Goal: Check status

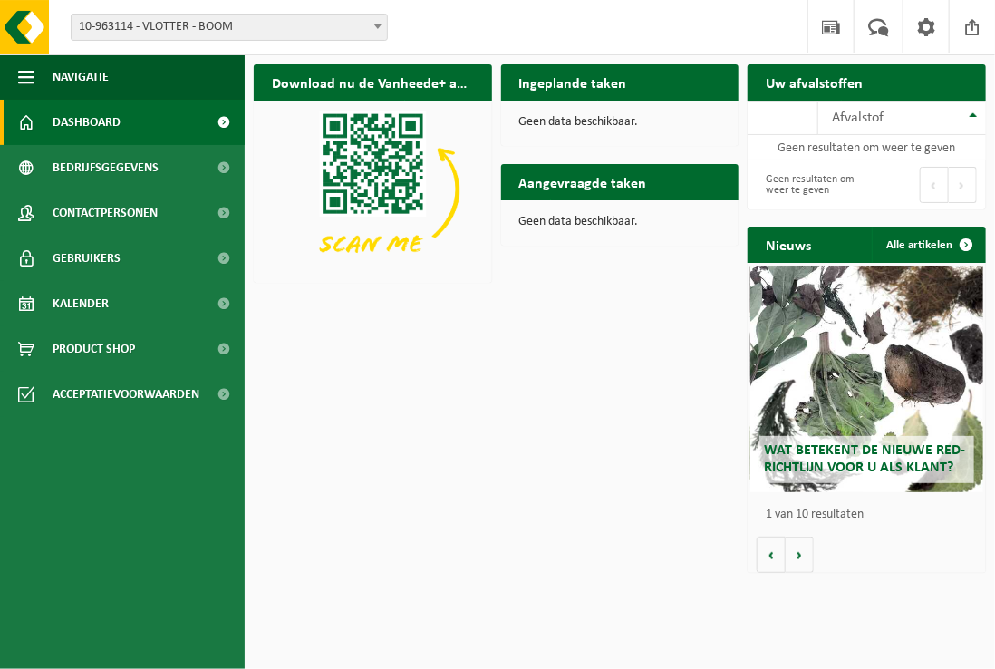
click at [221, 121] on span at bounding box center [224, 122] width 41 height 45
click at [846, 121] on span "Afvalstof" at bounding box center [858, 118] width 52 height 15
click at [978, 121] on th "Afvalstof" at bounding box center [902, 118] width 168 height 34
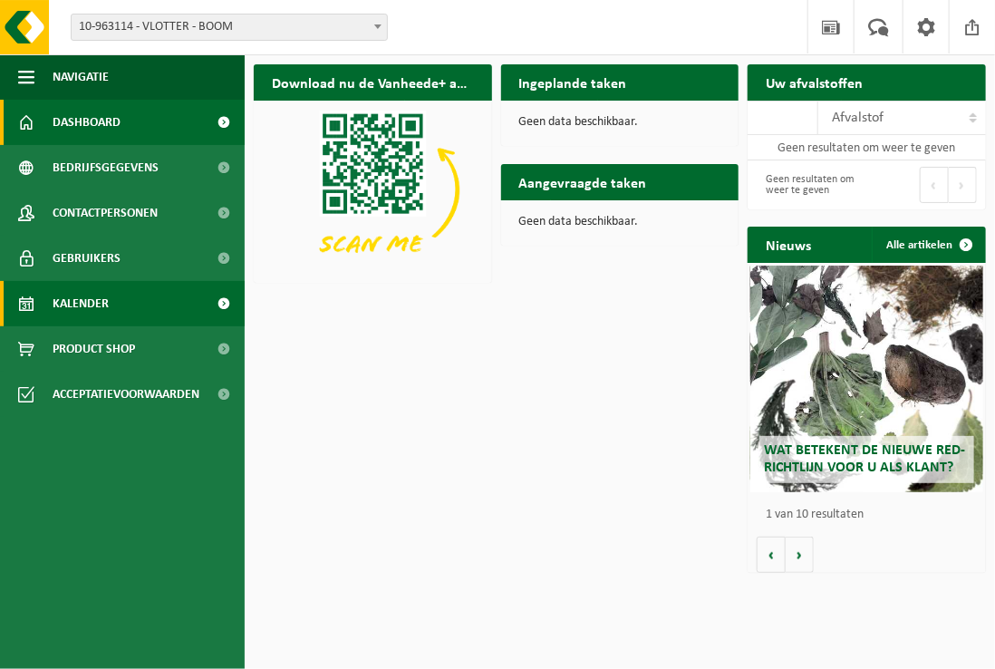
click at [225, 309] on span at bounding box center [224, 303] width 41 height 45
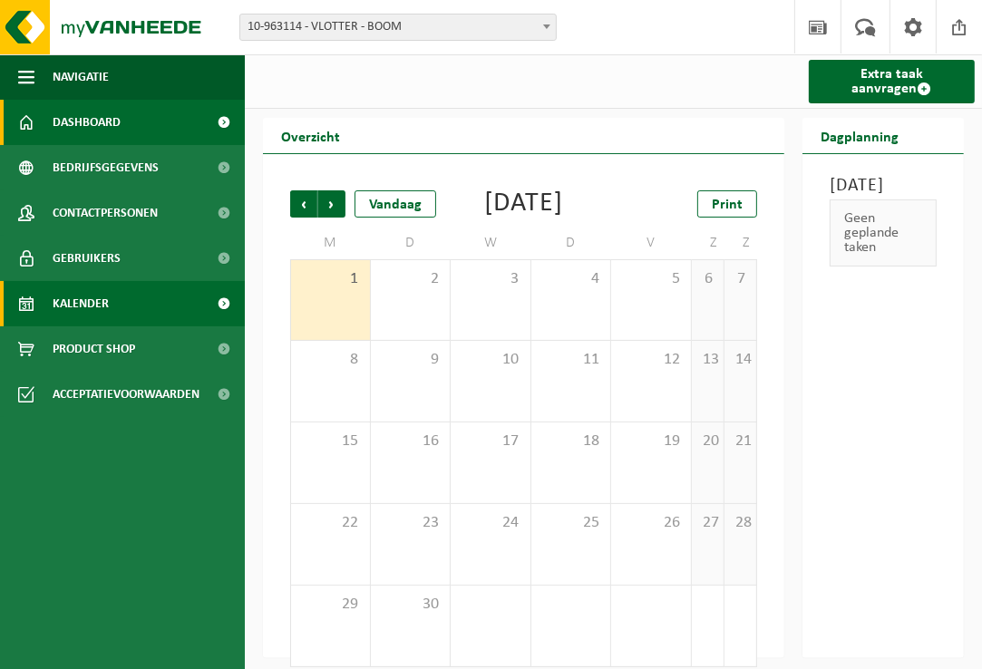
click at [165, 127] on link "Dashboard" at bounding box center [122, 122] width 245 height 45
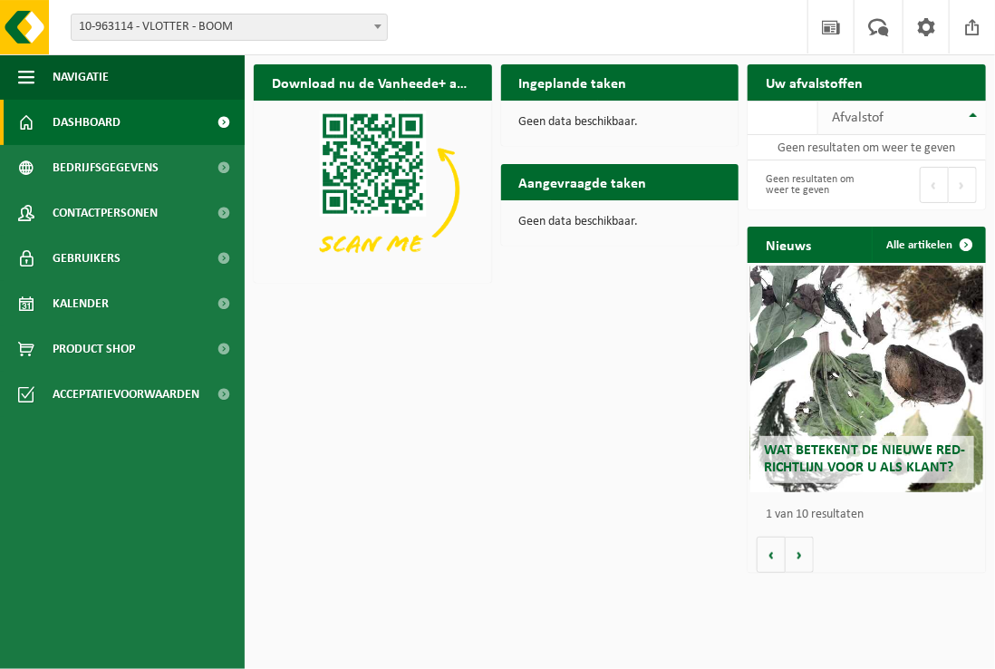
click at [849, 118] on span "Afvalstof" at bounding box center [858, 118] width 52 height 15
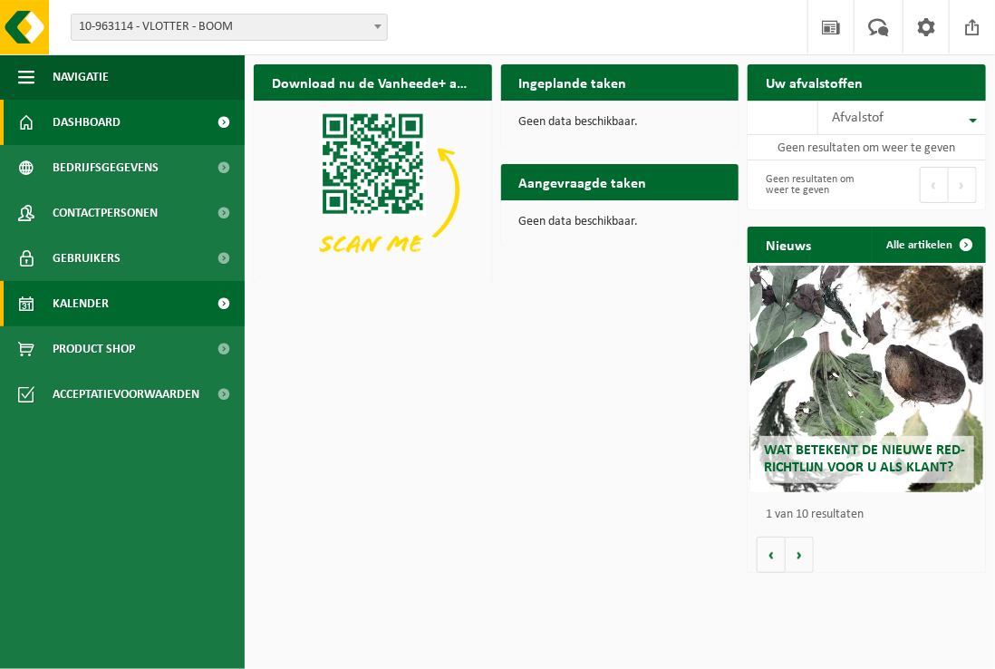
click at [94, 293] on span "Kalender" at bounding box center [81, 303] width 56 height 45
